Goal: Task Accomplishment & Management: Manage account settings

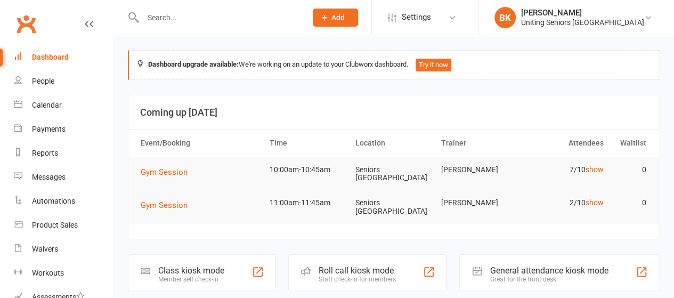
click at [646, 29] on li "BK [PERSON_NAME] Uniting Seniors Gym [GEOGRAPHIC_DATA] Signed in as: Uniting Se…" at bounding box center [576, 17] width 196 height 35
click at [592, 27] on link "BK [PERSON_NAME] Uniting Seniors [GEOGRAPHIC_DATA]" at bounding box center [575, 17] width 163 height 21
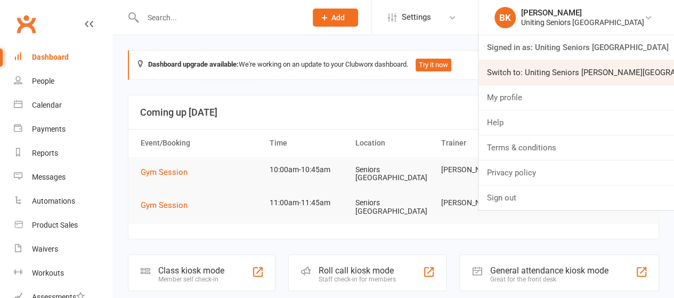
click at [527, 68] on link "Switch to: Uniting Seniors [PERSON_NAME][GEOGRAPHIC_DATA]" at bounding box center [575, 72] width 195 height 24
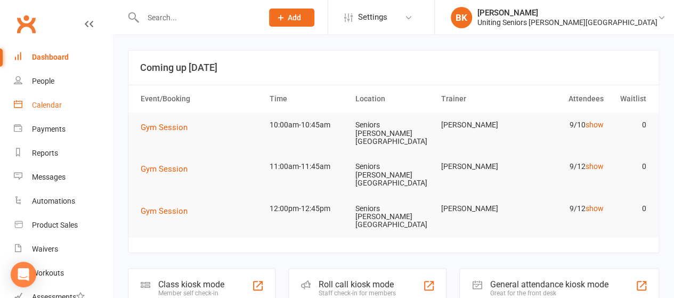
click at [80, 108] on link "Calendar" at bounding box center [63, 105] width 99 height 24
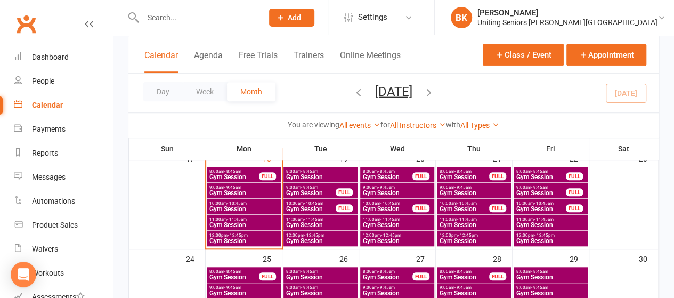
scroll to position [376, 0]
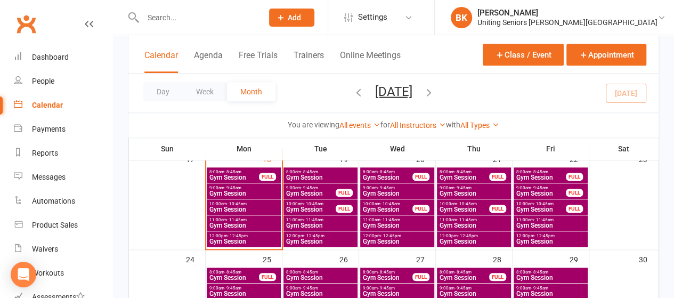
click at [465, 203] on span "- 10:45am" at bounding box center [467, 203] width 20 height 5
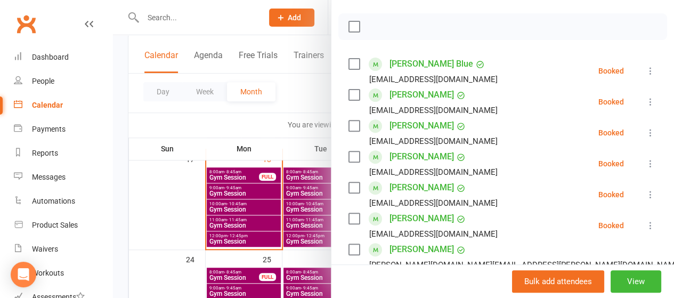
scroll to position [144, 0]
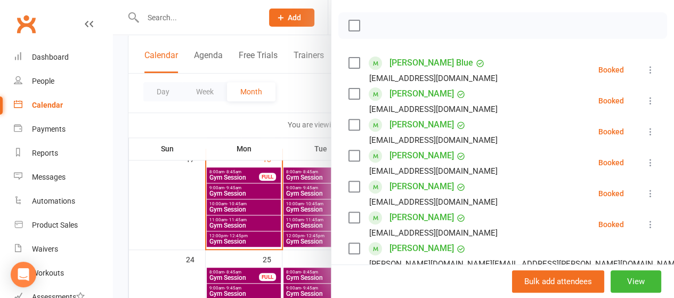
click at [645, 190] on icon at bounding box center [650, 193] width 11 height 11
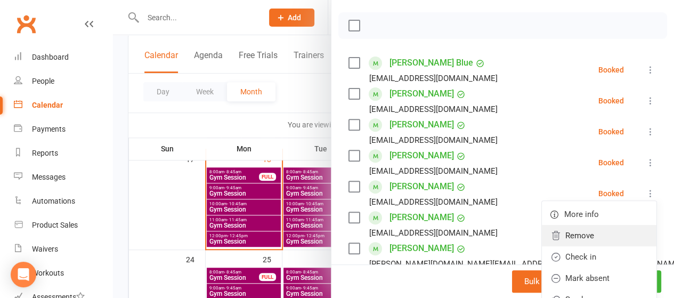
click at [586, 235] on link "Remove" at bounding box center [599, 235] width 114 height 21
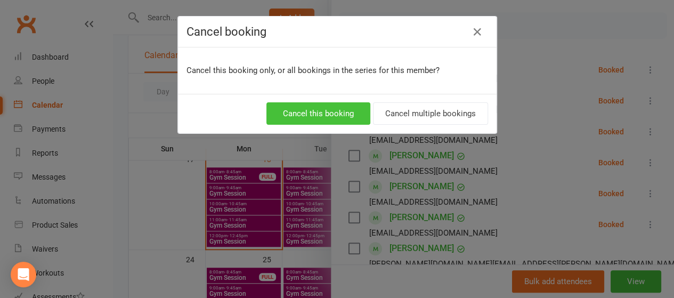
click at [308, 110] on button "Cancel this booking" at bounding box center [318, 113] width 104 height 22
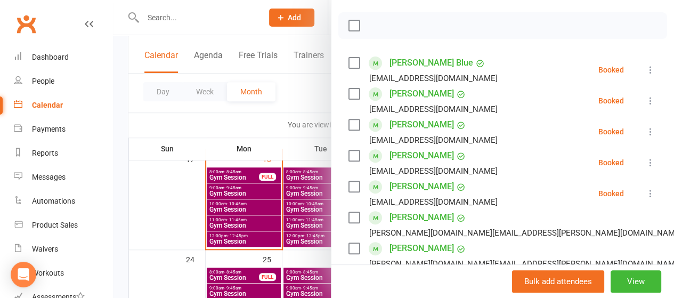
click at [179, 240] on div at bounding box center [393, 149] width 561 height 298
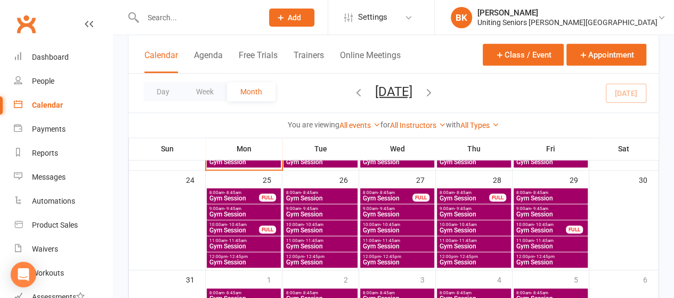
scroll to position [456, 0]
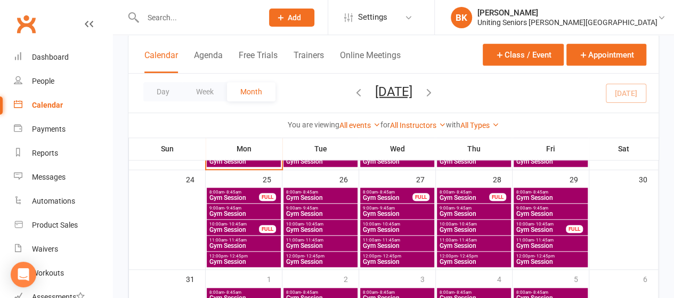
click at [259, 229] on div "FULL" at bounding box center [267, 229] width 17 height 8
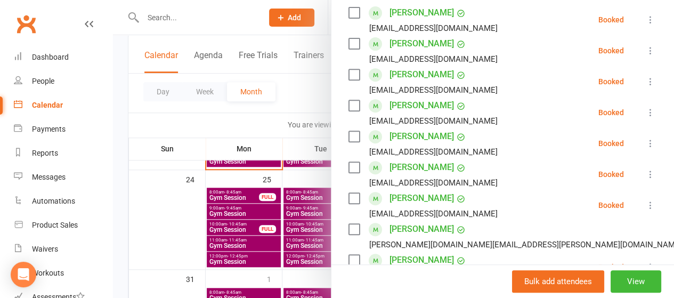
scroll to position [194, 0]
click at [645, 116] on icon at bounding box center [650, 112] width 11 height 11
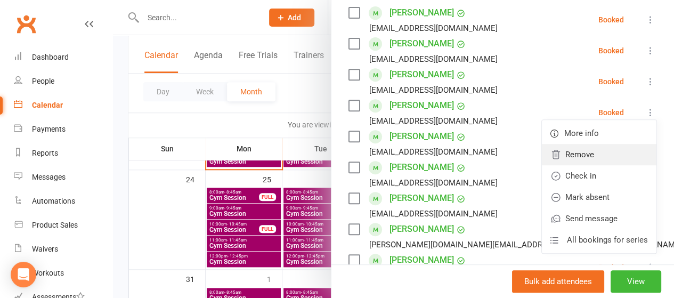
click at [565, 158] on link "Remove" at bounding box center [599, 154] width 114 height 21
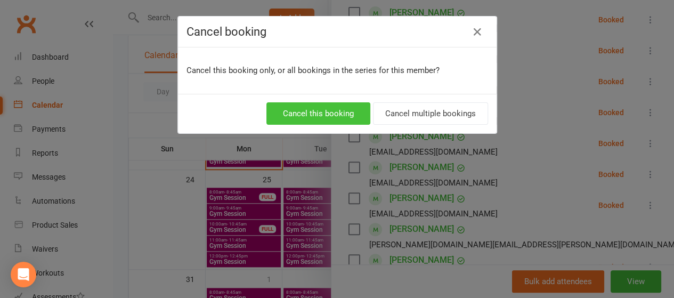
click at [337, 112] on button "Cancel this booking" at bounding box center [318, 113] width 104 height 22
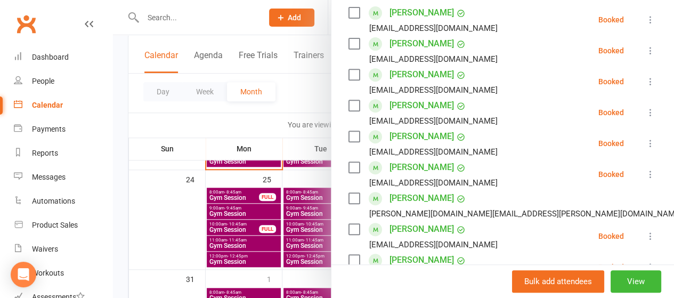
click at [172, 130] on div at bounding box center [393, 149] width 561 height 298
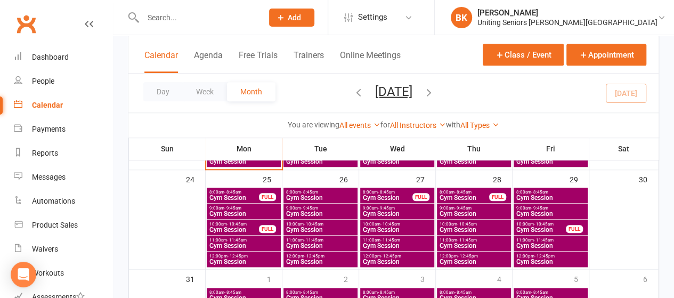
click at [460, 228] on span "Gym Session" at bounding box center [474, 229] width 70 height 6
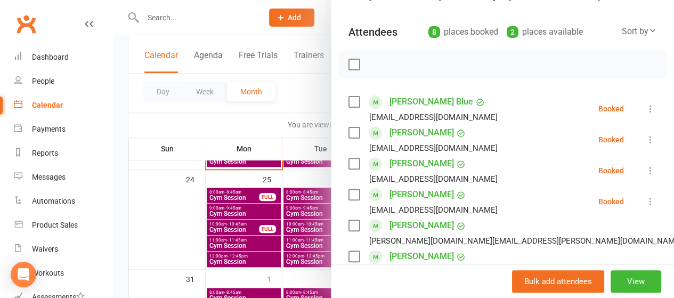
scroll to position [106, 0]
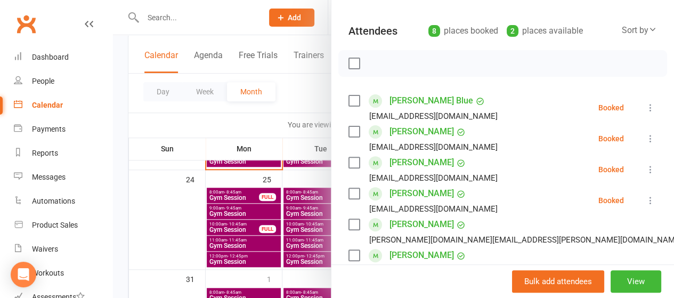
click at [645, 166] on icon at bounding box center [650, 169] width 11 height 11
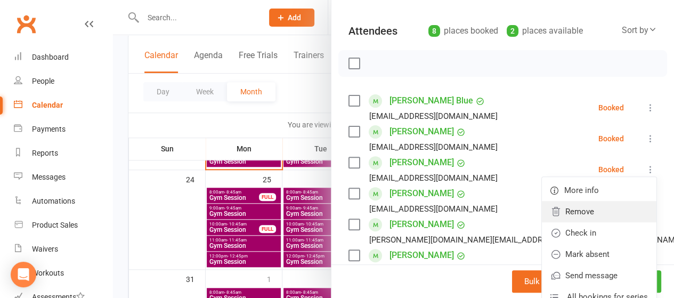
click at [571, 206] on link "Remove" at bounding box center [599, 211] width 114 height 21
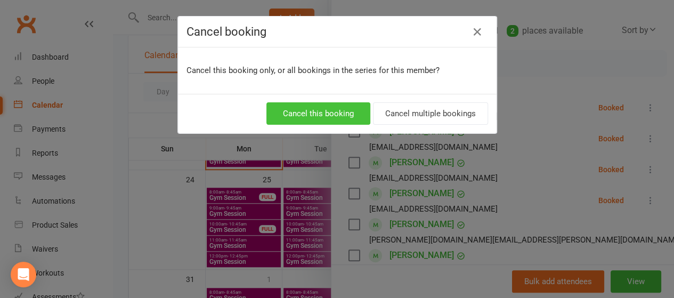
click at [340, 121] on button "Cancel this booking" at bounding box center [318, 113] width 104 height 22
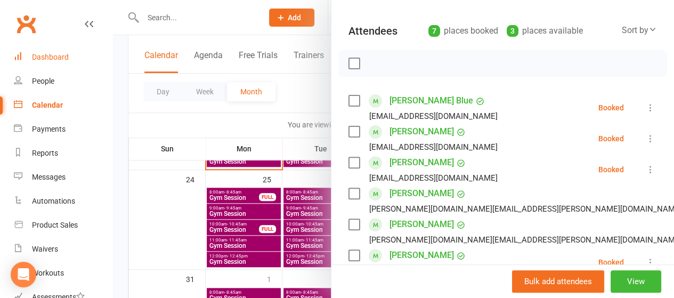
click at [53, 51] on link "Dashboard" at bounding box center [63, 57] width 99 height 24
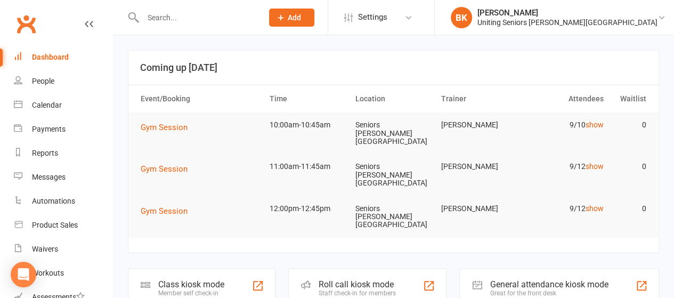
click at [225, 20] on input "text" at bounding box center [198, 17] width 116 height 15
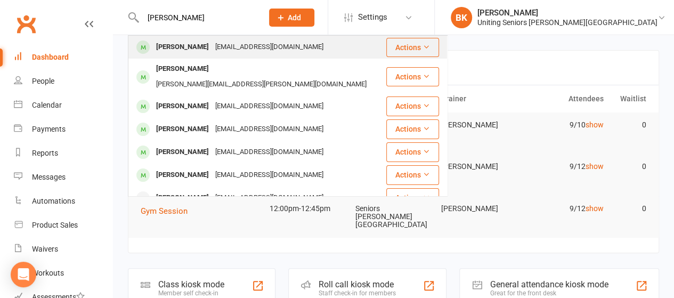
type input "mary barr"
click at [250, 46] on div "mnsbarr@bigpond.com" at bounding box center [269, 46] width 114 height 15
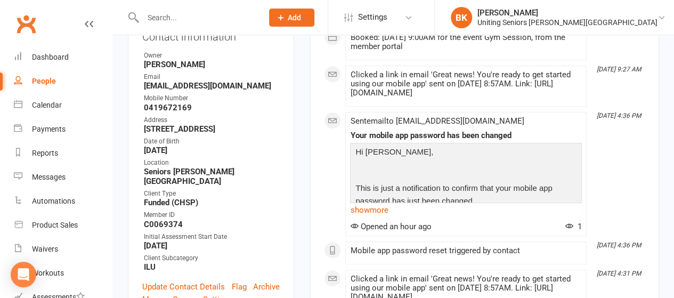
scroll to position [202, 0]
click at [372, 217] on link "show more" at bounding box center [466, 209] width 232 height 15
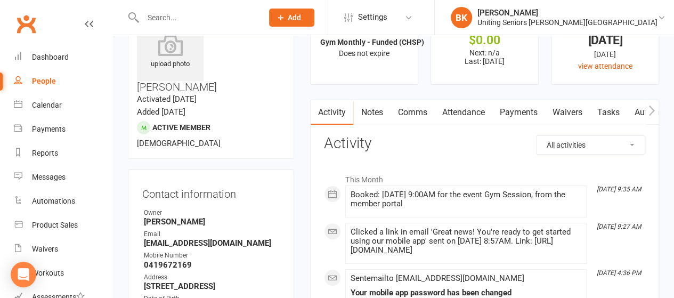
scroll to position [0, 0]
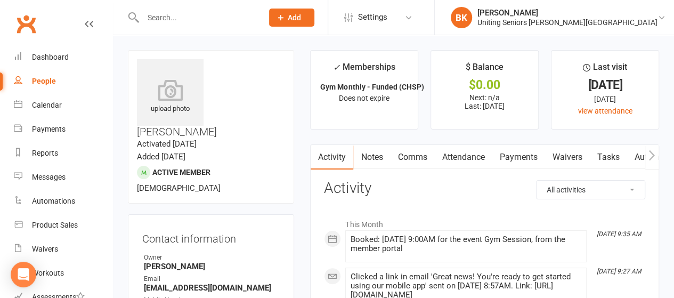
click at [649, 155] on icon "button" at bounding box center [651, 155] width 6 height 11
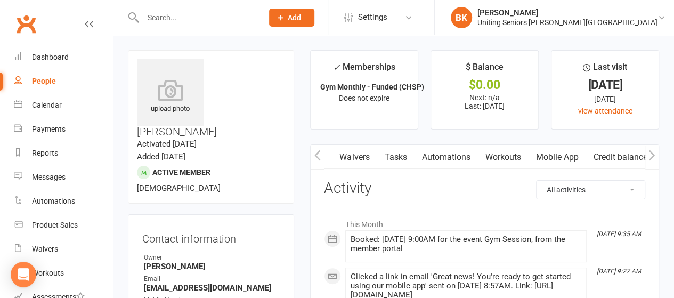
scroll to position [0, 212]
click at [649, 155] on icon "button" at bounding box center [651, 155] width 6 height 11
click at [558, 159] on link "Mobile App" at bounding box center [561, 157] width 58 height 24
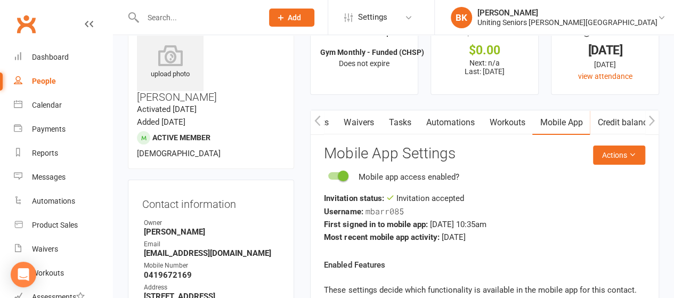
scroll to position [34, 0]
click at [318, 120] on icon "button" at bounding box center [317, 121] width 6 height 11
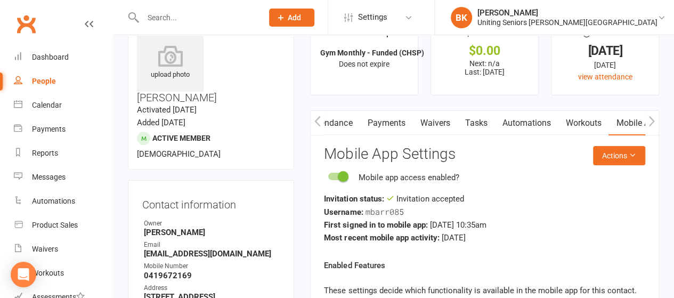
click at [321, 123] on button "button" at bounding box center [316, 123] width 13 height 24
click at [330, 122] on link "Activity" at bounding box center [331, 123] width 43 height 24
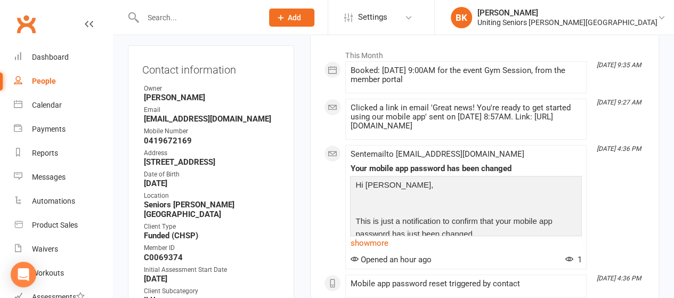
scroll to position [244, 0]
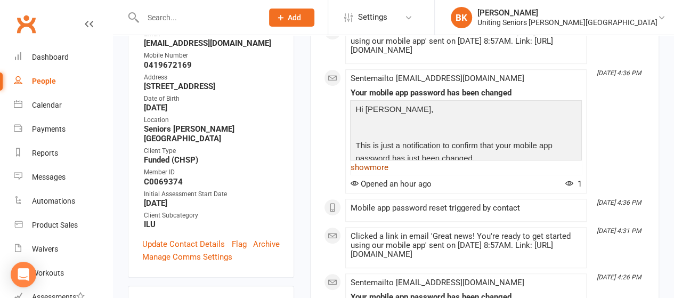
click at [379, 175] on link "show more" at bounding box center [466, 167] width 232 height 15
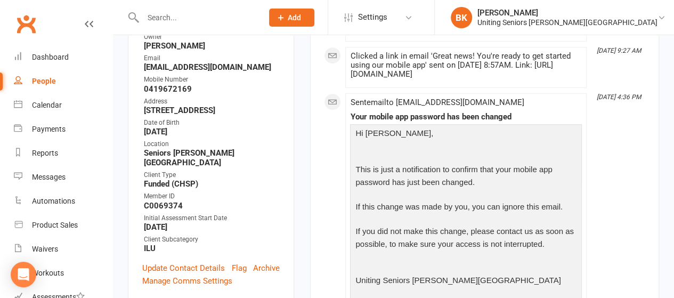
scroll to position [0, 0]
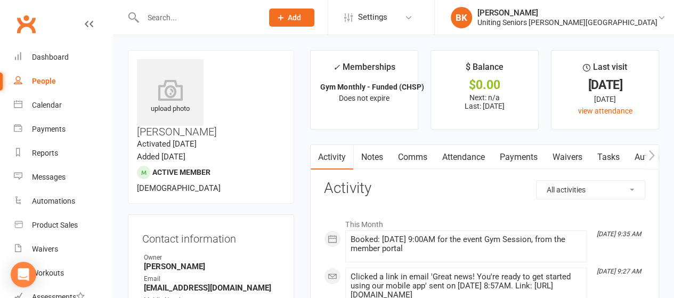
click at [651, 159] on icon "button" at bounding box center [651, 155] width 6 height 11
click at [560, 155] on link "Mobile App" at bounding box center [561, 157] width 58 height 24
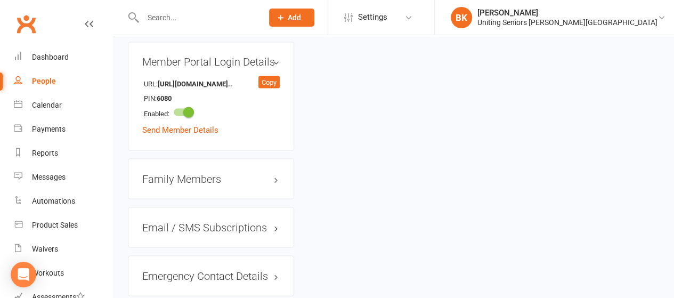
scroll to position [1021, 0]
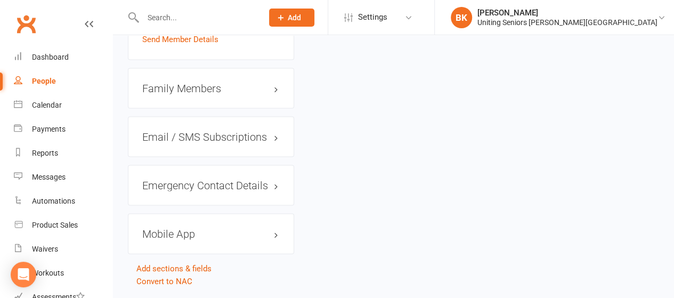
click at [276, 228] on h3 "Mobile App" at bounding box center [210, 234] width 137 height 12
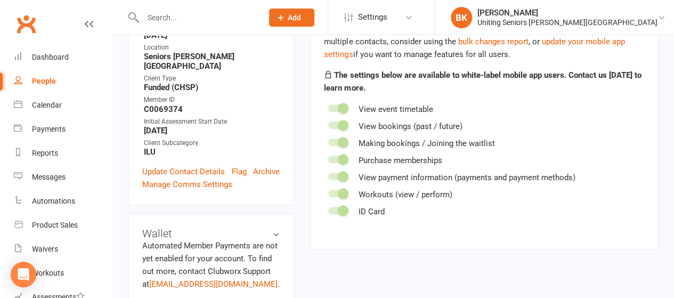
scroll to position [316, 0]
click at [189, 166] on link "Update Contact Details" at bounding box center [183, 172] width 83 height 13
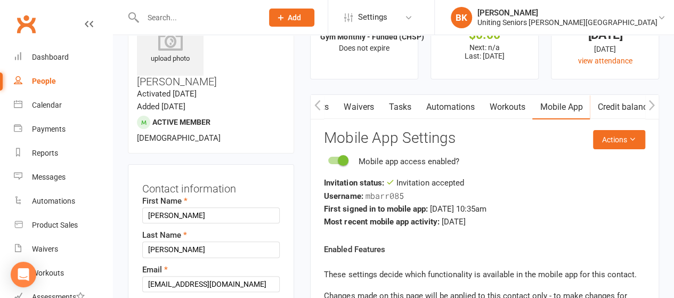
scroll to position [93, 0]
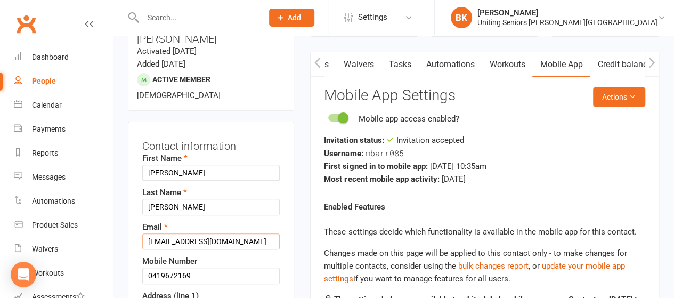
drag, startPoint x: 232, startPoint y: 211, endPoint x: 116, endPoint y: 216, distance: 116.2
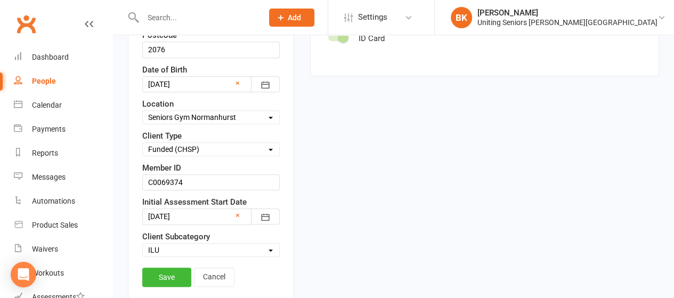
scroll to position [499, 0]
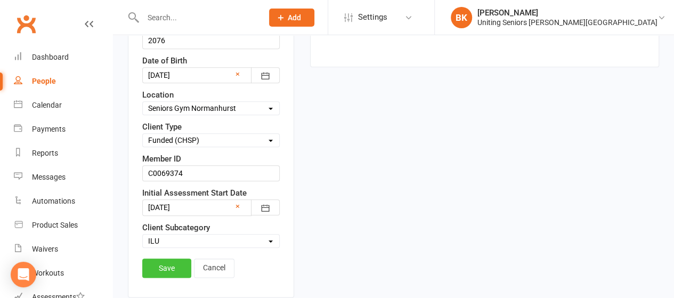
type input "lachlanbarr55@gmail.com"
click at [165, 258] on link "Save" at bounding box center [166, 267] width 49 height 19
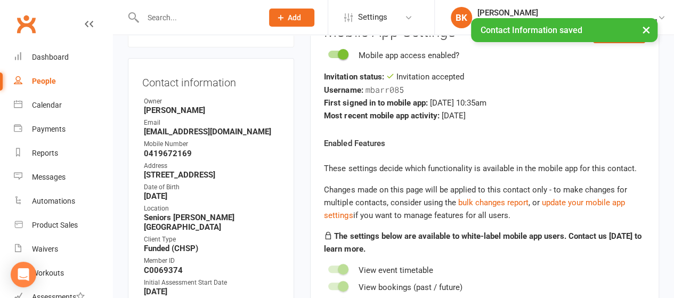
scroll to position [0, 0]
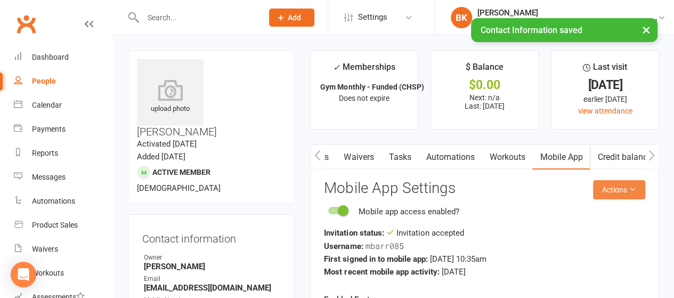
click at [606, 187] on button "Actions" at bounding box center [619, 189] width 52 height 19
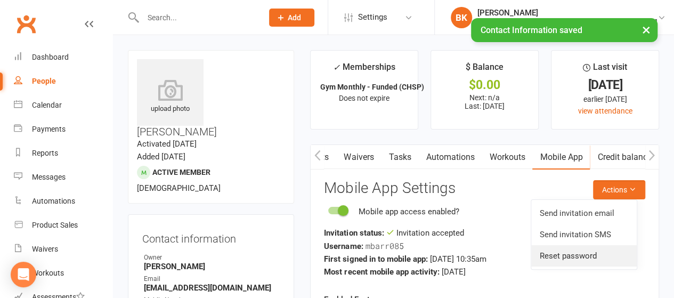
click at [561, 251] on link "Reset password" at bounding box center [583, 255] width 105 height 21
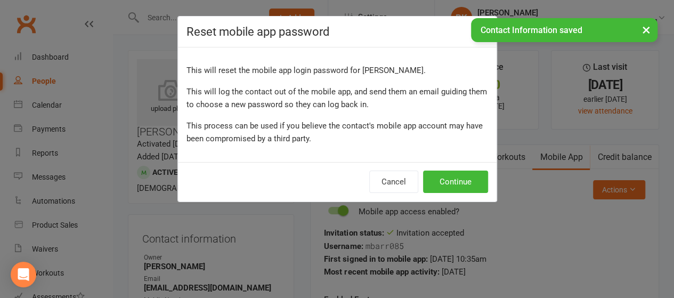
scroll to position [0, 207]
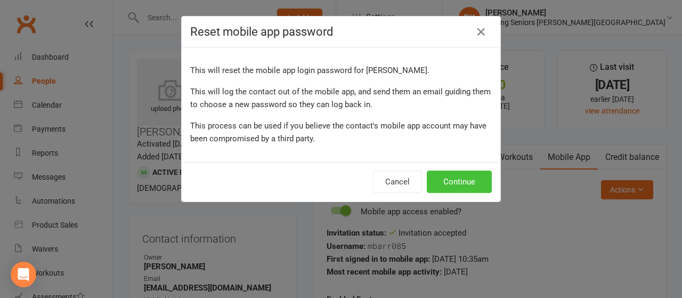
click at [447, 183] on button "Continue" at bounding box center [459, 181] width 65 height 22
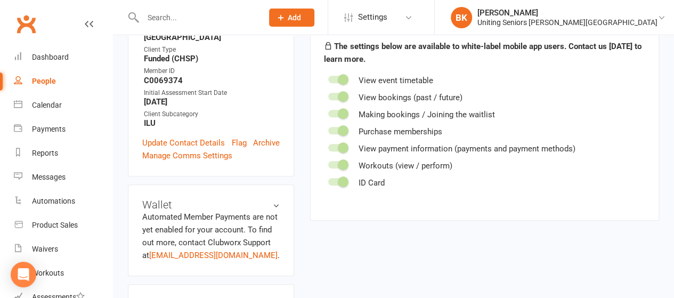
scroll to position [347, 0]
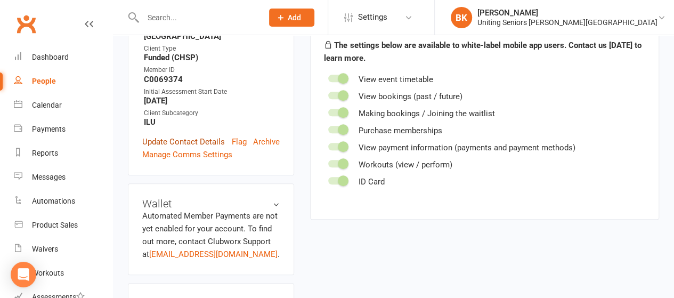
click at [171, 135] on link "Update Contact Details" at bounding box center [183, 141] width 83 height 13
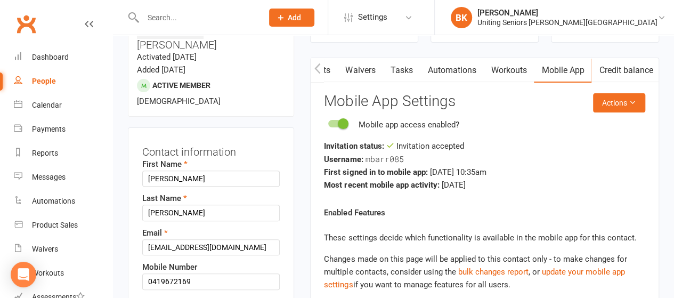
scroll to position [87, 0]
drag, startPoint x: 240, startPoint y: 220, endPoint x: 129, endPoint y: 222, distance: 110.8
type input "mnsbarr@bigpond.com"
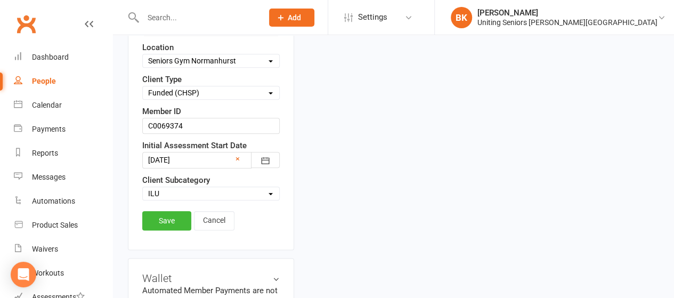
scroll to position [552, 0]
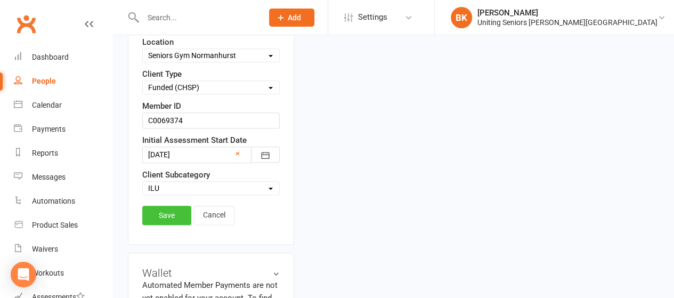
click at [165, 206] on link "Save" at bounding box center [166, 215] width 49 height 19
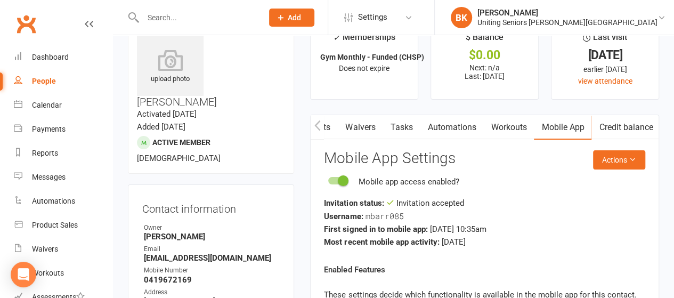
scroll to position [0, 0]
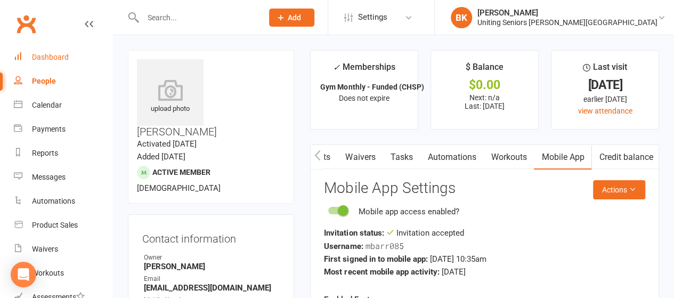
click at [78, 54] on link "Dashboard" at bounding box center [63, 57] width 99 height 24
